Goal: Task Accomplishment & Management: Use online tool/utility

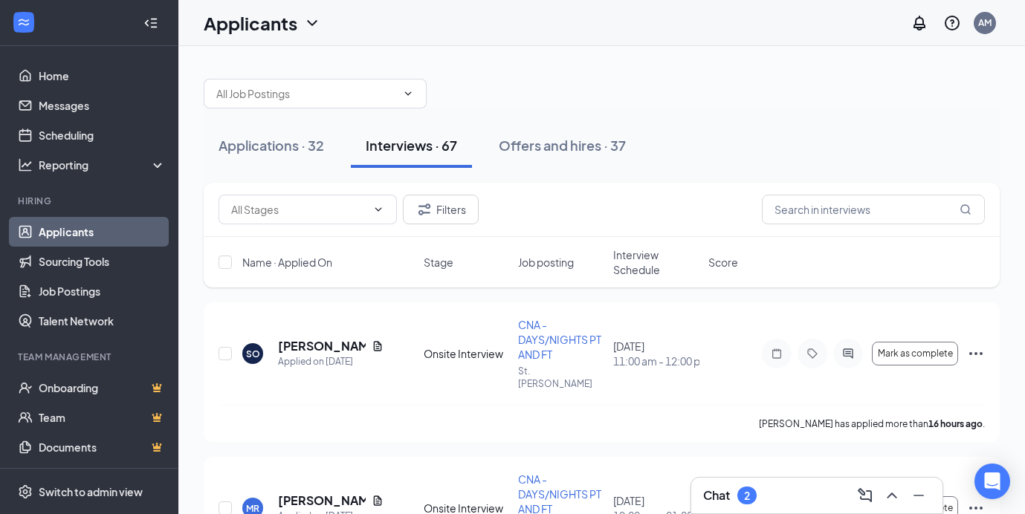
scroll to position [1, 0]
click at [280, 137] on div "Applications · 32" at bounding box center [271, 143] width 106 height 19
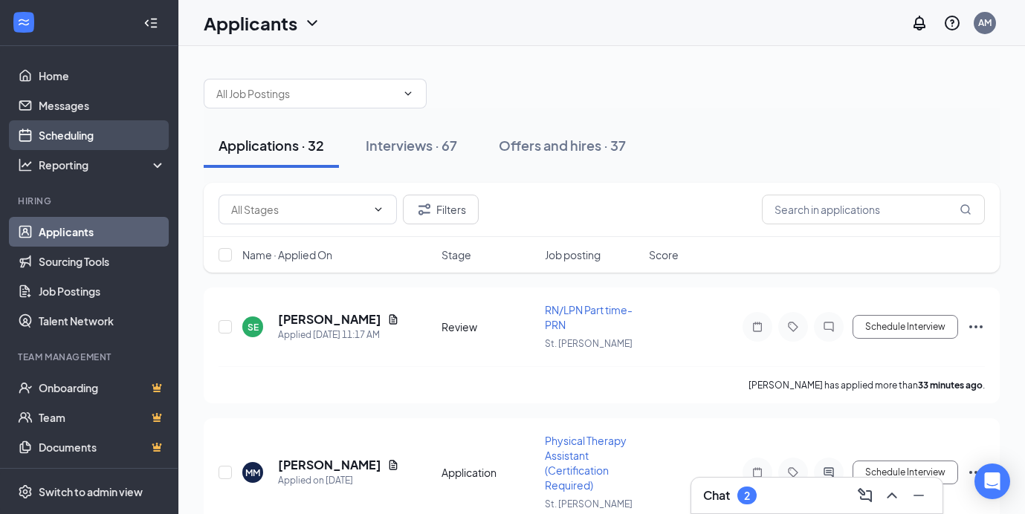
click at [67, 139] on link "Scheduling" at bounding box center [102, 135] width 127 height 30
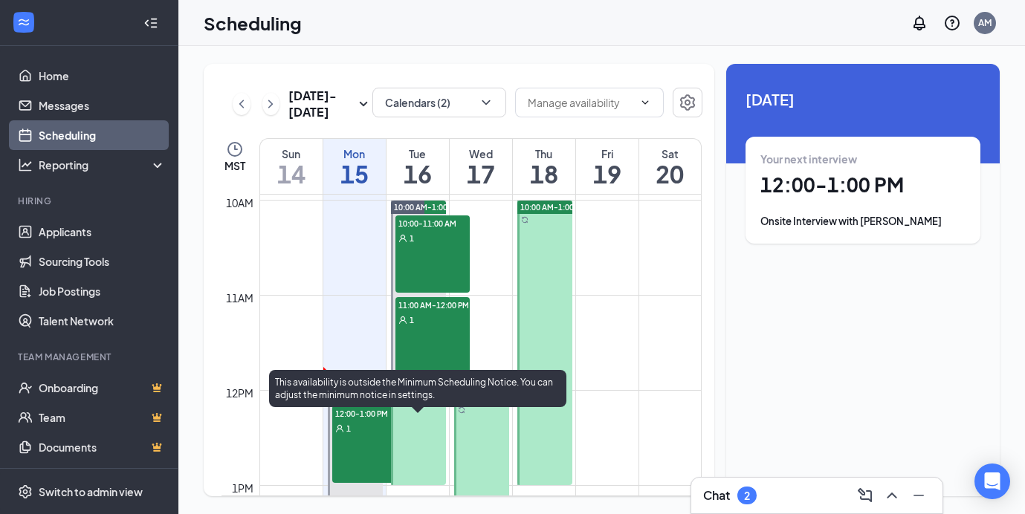
scroll to position [947, 0]
click at [369, 443] on div "12:00-1:00 PM 1" at bounding box center [369, 442] width 74 height 77
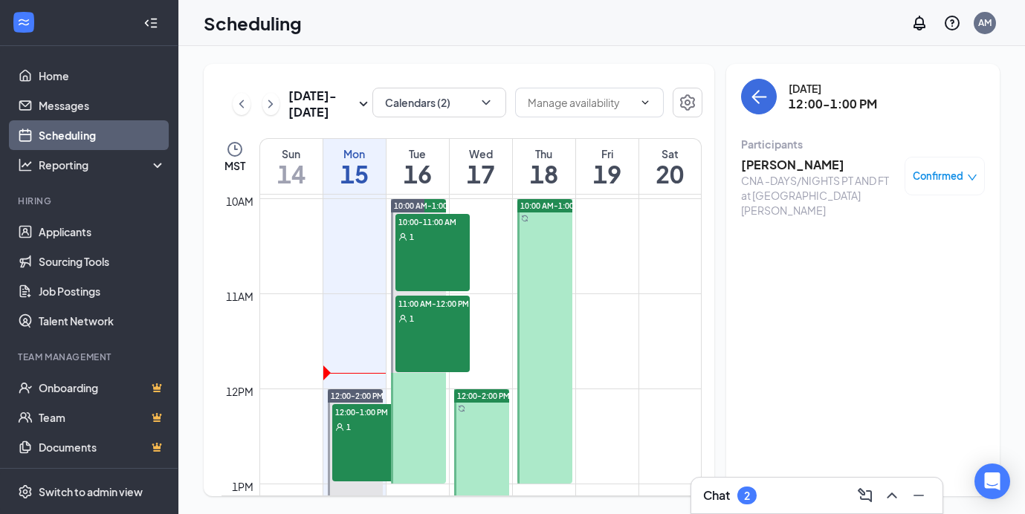
click at [800, 160] on h3 "[PERSON_NAME]" at bounding box center [819, 165] width 156 height 16
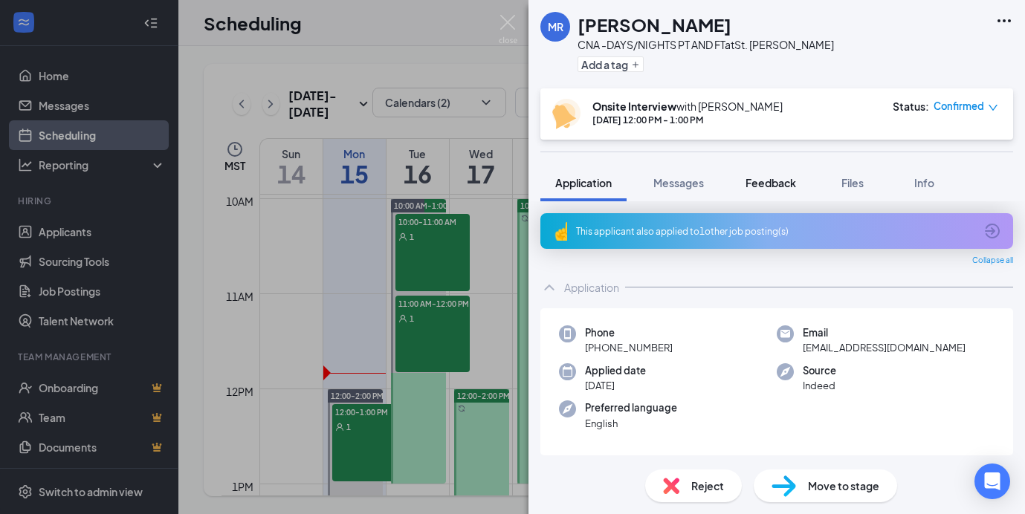
click at [779, 188] on span "Feedback" at bounding box center [770, 182] width 51 height 13
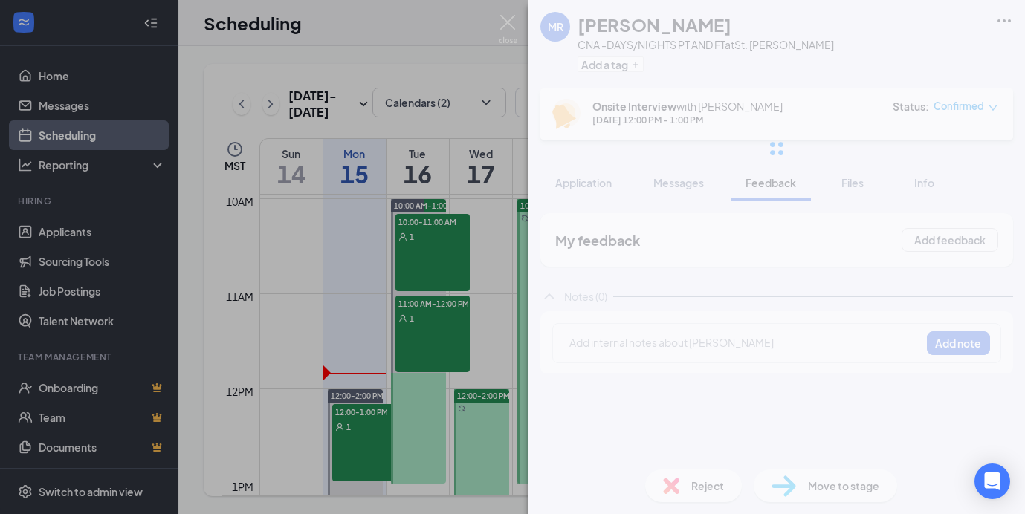
click at [843, 181] on div at bounding box center [776, 148] width 496 height 297
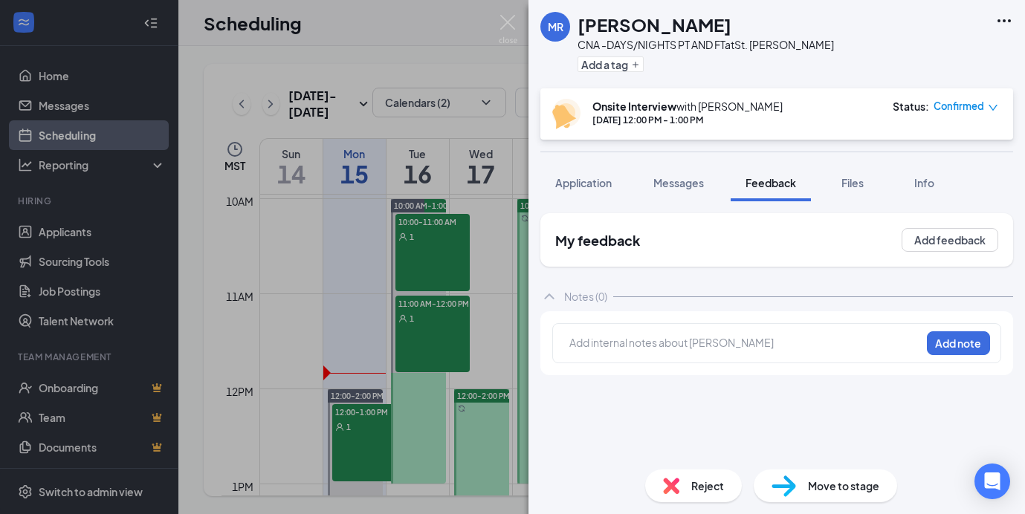
click at [843, 181] on span "Files" at bounding box center [852, 182] width 22 height 13
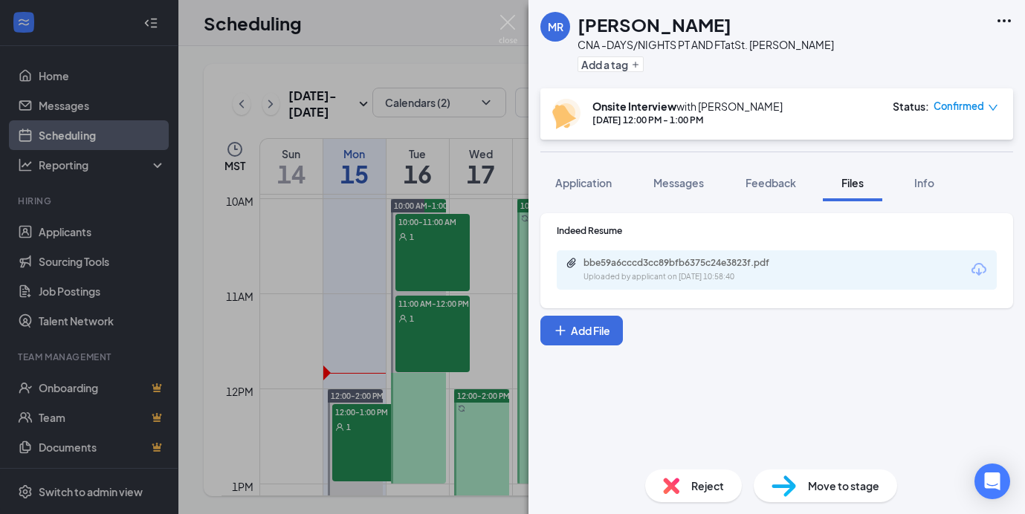
click at [661, 268] on div "bbe59a6cccd3cc89bfb6375c24e3823f.pdf" at bounding box center [687, 263] width 208 height 12
